Goal: Find specific page/section: Find specific page/section

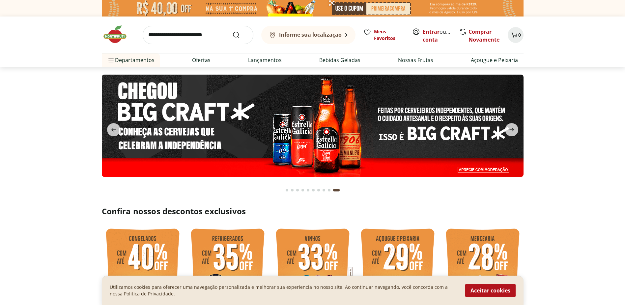
click at [295, 34] on b "Informe sua localização" at bounding box center [310, 34] width 63 height 7
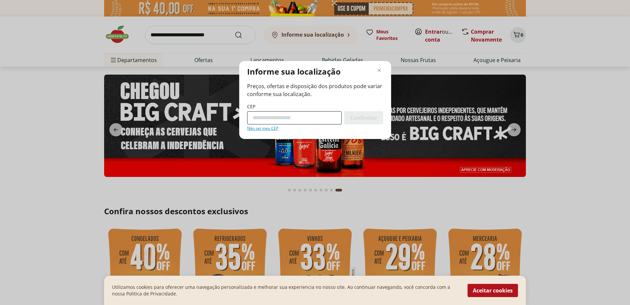
click at [279, 120] on input "CEP" at bounding box center [294, 117] width 95 height 13
type input "*********"
click at [369, 112] on div "Confirmar" at bounding box center [363, 117] width 39 height 13
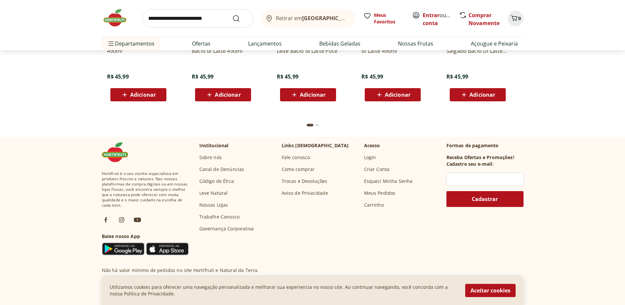
scroll to position [1485, 0]
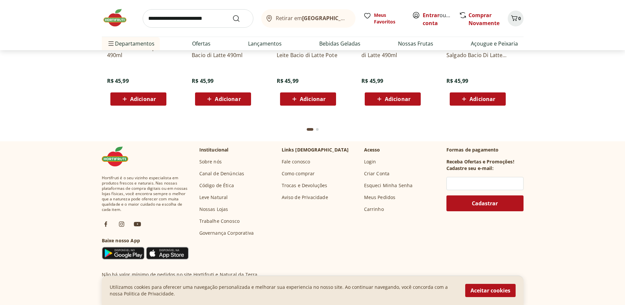
click at [219, 210] on link "Nossas Lojas" at bounding box center [213, 209] width 29 height 7
